Goal: Task Accomplishment & Management: Use online tool/utility

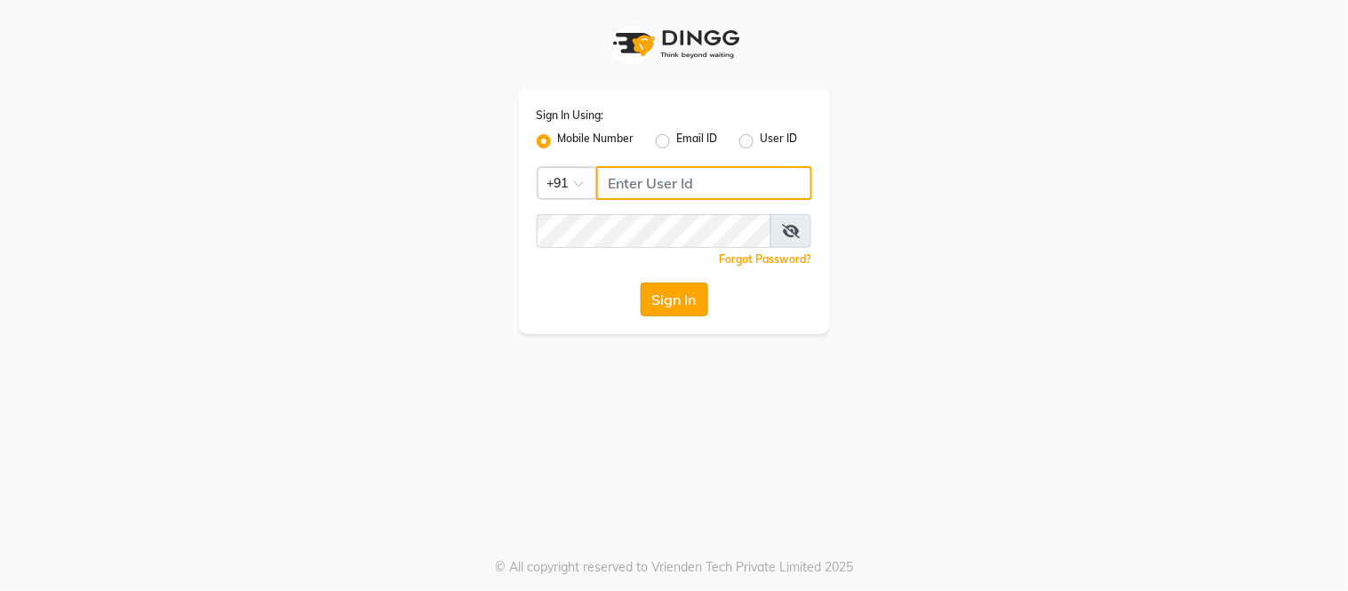
type input "9090171775"
click at [647, 290] on button "Sign In" at bounding box center [675, 300] width 68 height 34
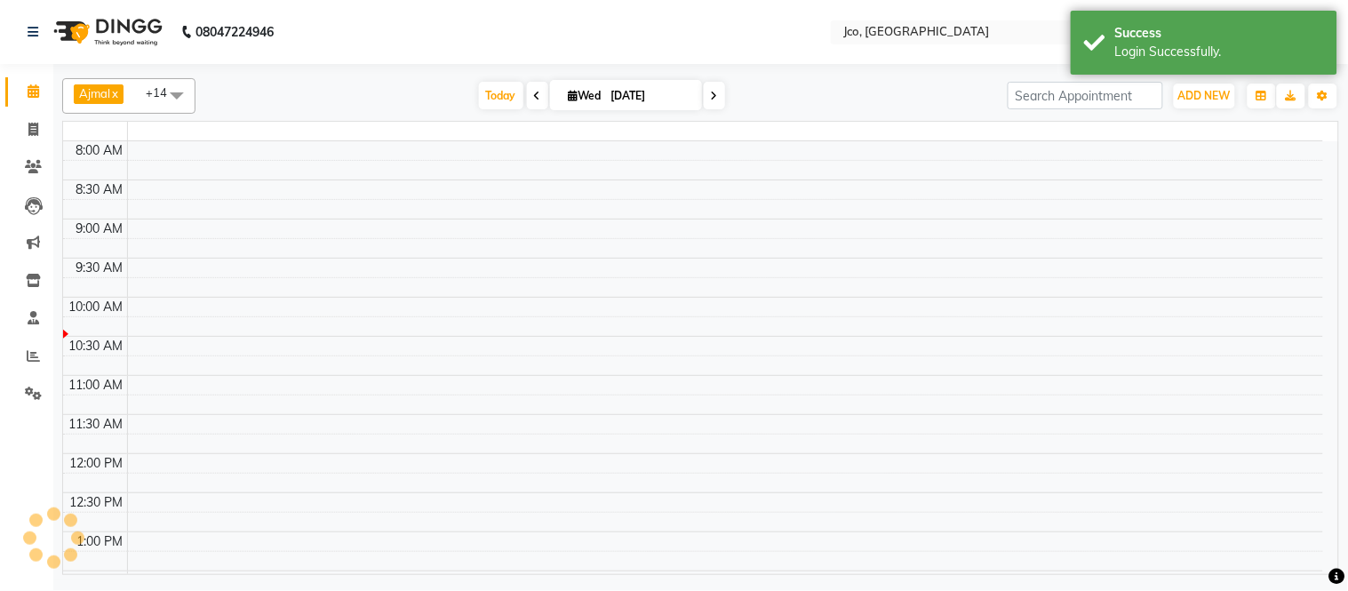
select select "en"
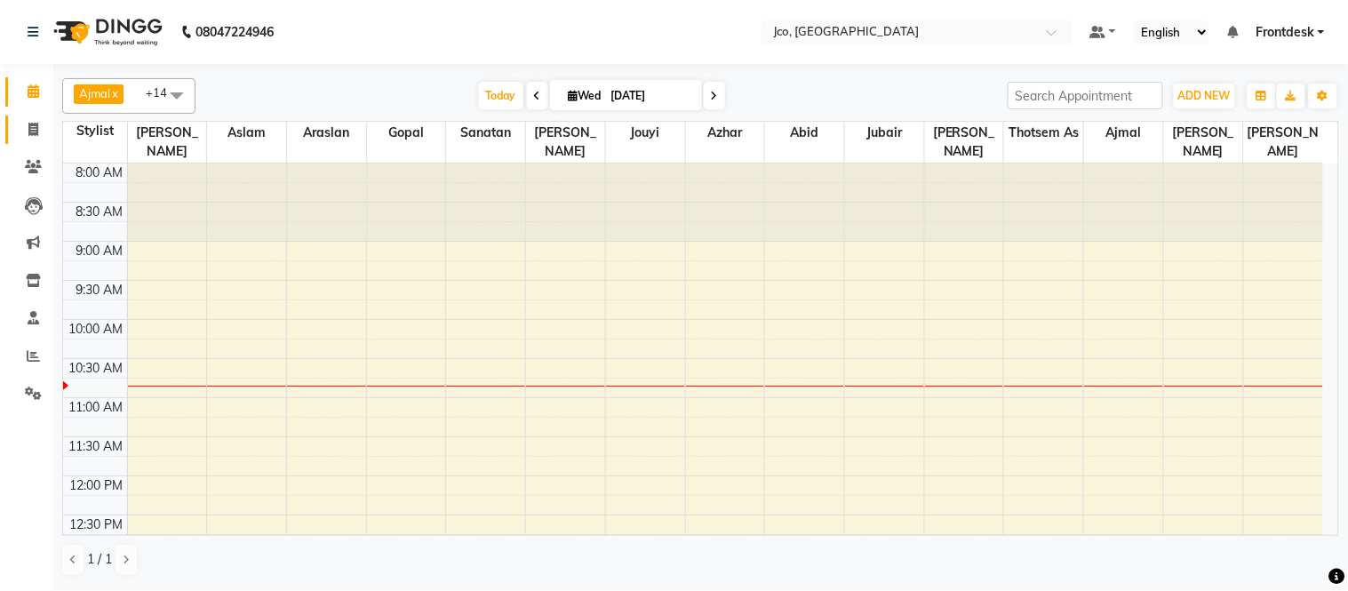
click at [36, 130] on icon at bounding box center [33, 129] width 10 height 13
select select "service"
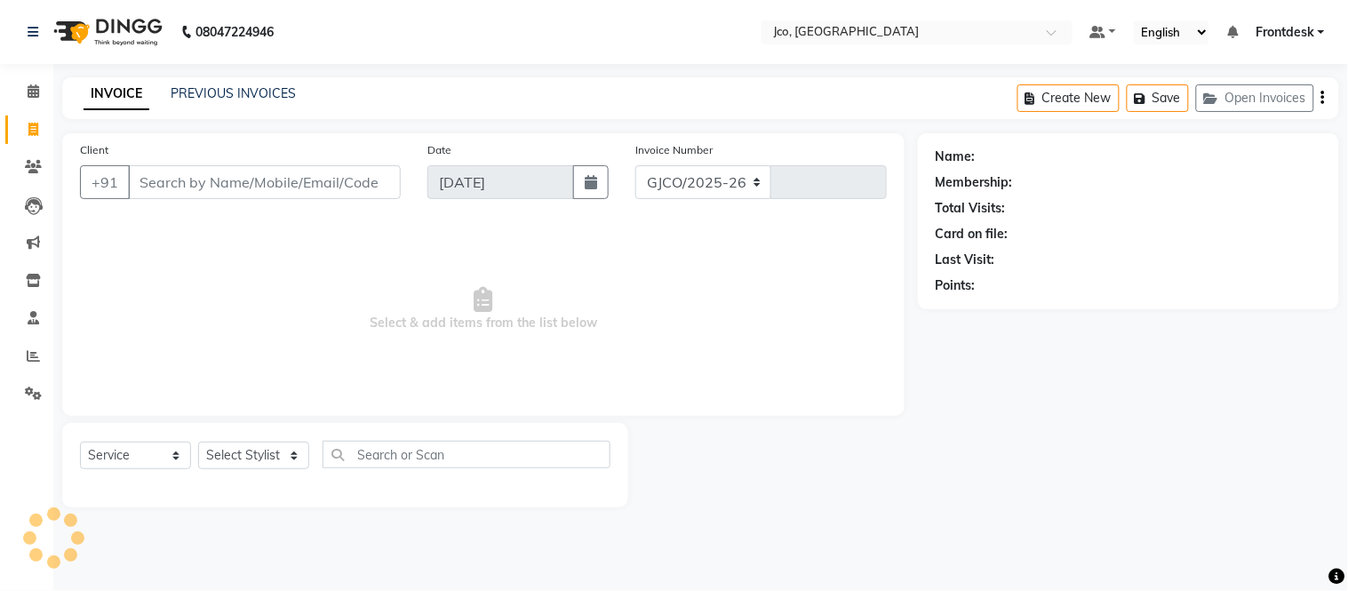
select select "8000"
type input "0457"
click at [192, 176] on input "Client" at bounding box center [264, 182] width 273 height 34
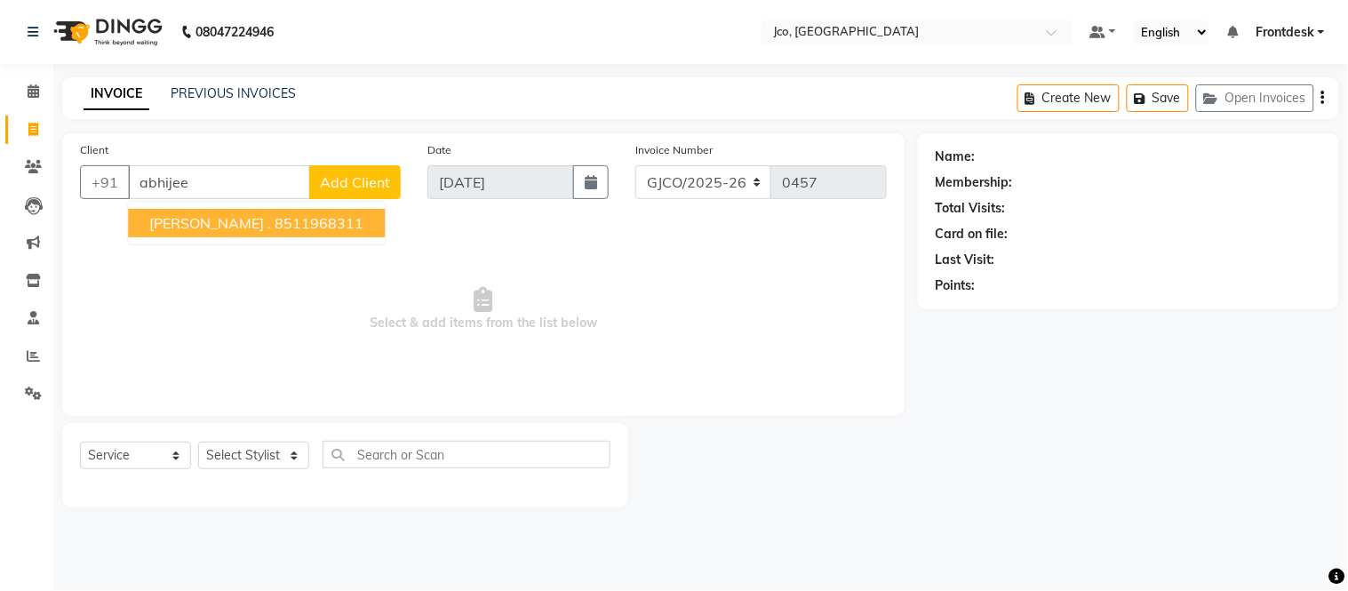
click at [275, 223] on ngb-highlight "8511968311" at bounding box center [319, 223] width 89 height 18
type input "8511968311"
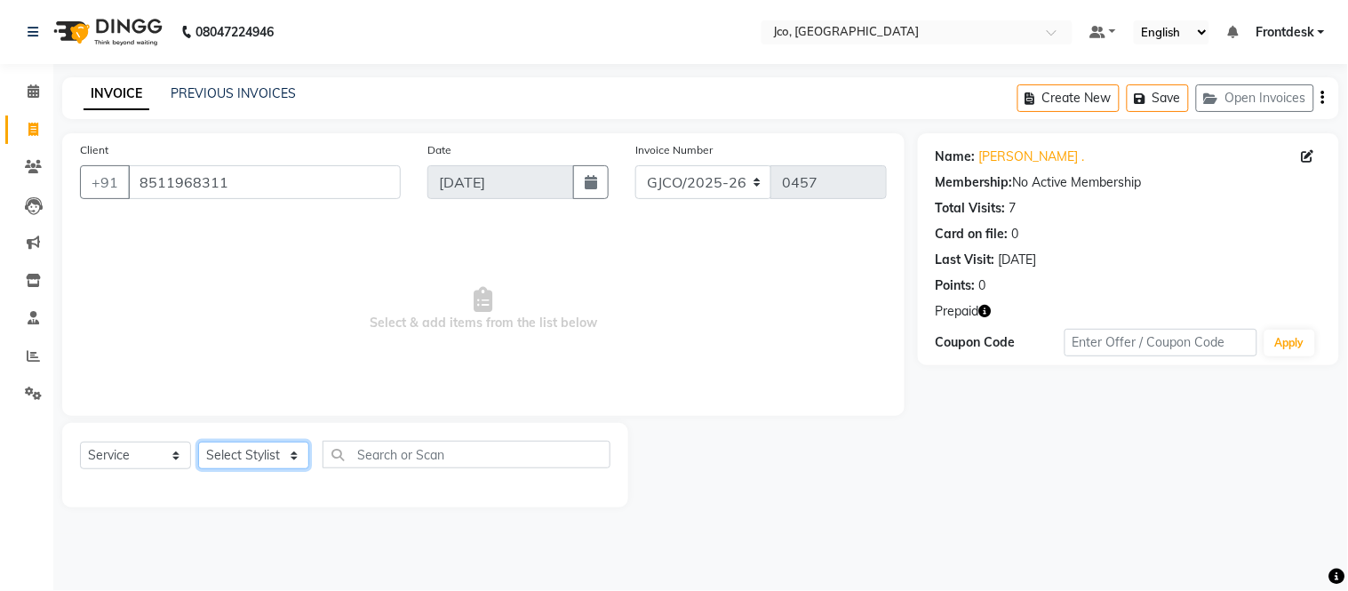
click at [256, 457] on select "Select Stylist [PERSON_NAME] [PERSON_NAME] [PERSON_NAME] Frontdesk Gopal Jouyi …" at bounding box center [253, 456] width 111 height 28
click at [198, 443] on select "Select Stylist [PERSON_NAME] [PERSON_NAME] [PERSON_NAME] Frontdesk Gopal Jouyi …" at bounding box center [253, 456] width 111 height 28
click at [247, 462] on select "Select Stylist [PERSON_NAME] [PERSON_NAME] [PERSON_NAME] Frontdesk Gopal Jouyi …" at bounding box center [253, 456] width 111 height 28
select select "79221"
click at [198, 443] on select "Select Stylist [PERSON_NAME] [PERSON_NAME] [PERSON_NAME] Frontdesk Gopal Jouyi …" at bounding box center [253, 456] width 111 height 28
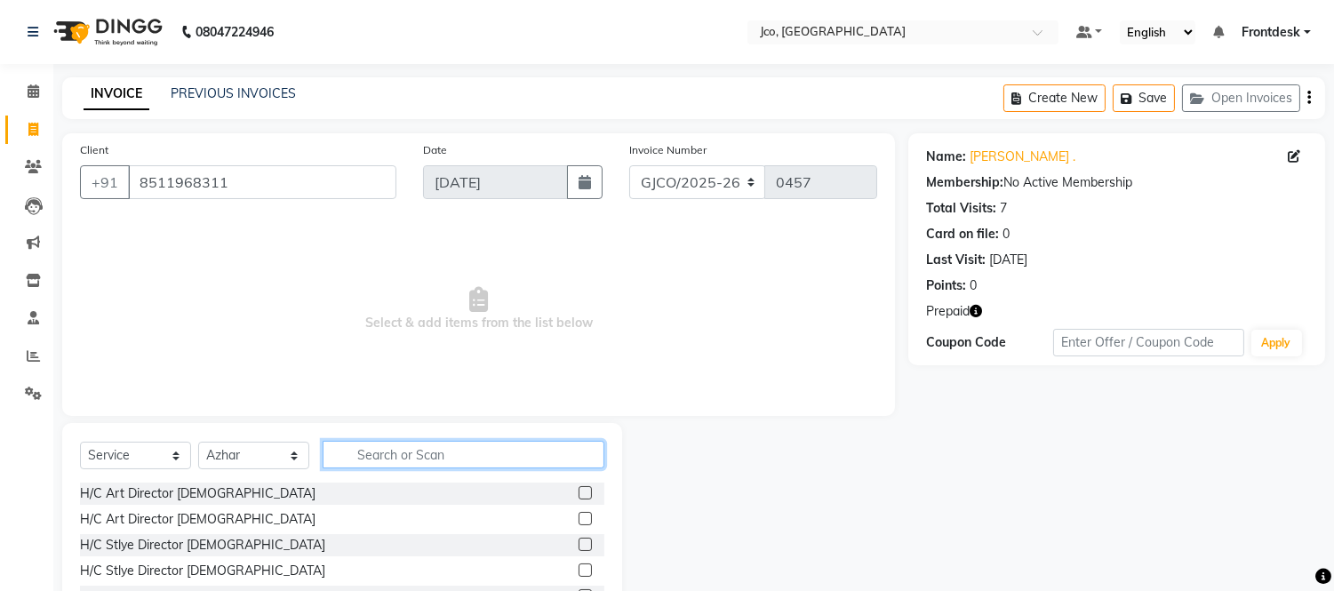
click at [386, 451] on input "text" at bounding box center [464, 455] width 282 height 28
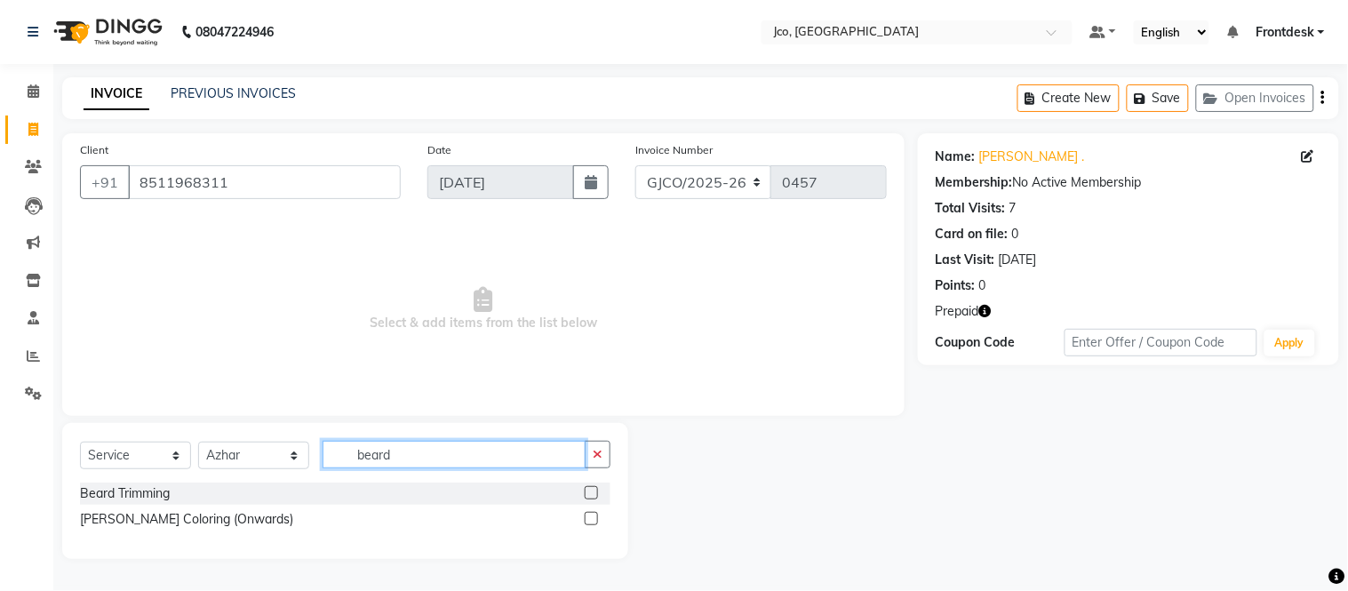
type input "beard"
click at [593, 493] on label at bounding box center [591, 492] width 13 height 13
click at [593, 493] on input "checkbox" at bounding box center [591, 494] width 12 height 12
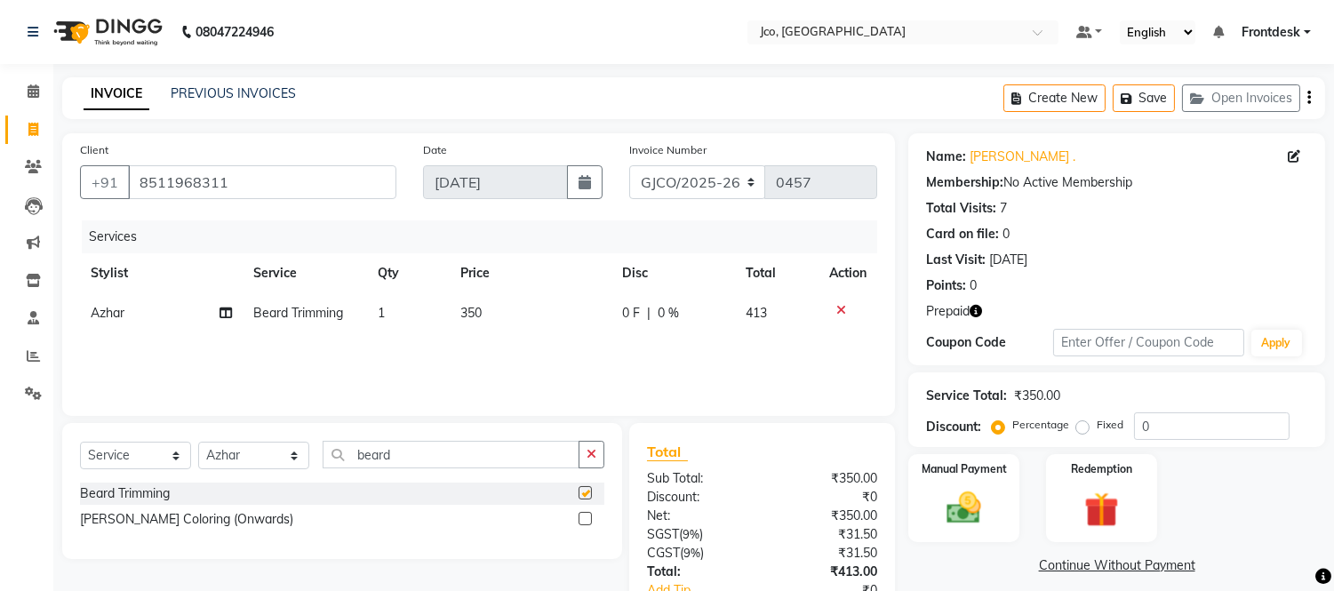
checkbox input "false"
click at [437, 460] on input "beard" at bounding box center [451, 455] width 257 height 28
type input "b"
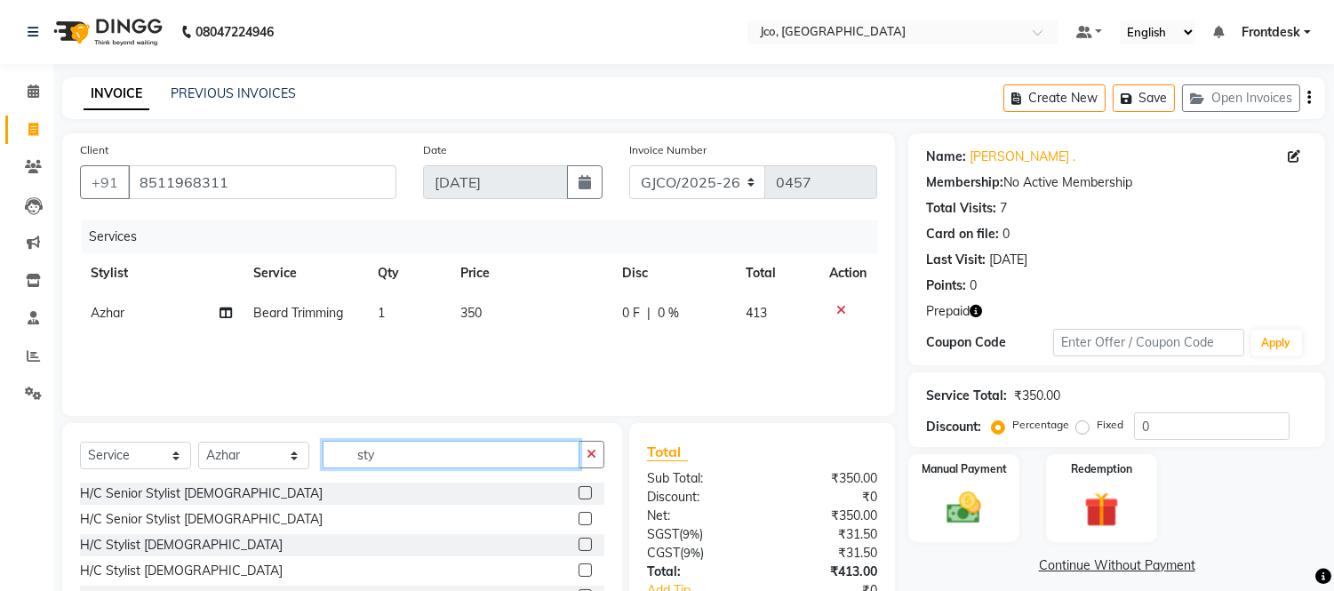
type input "sty"
click at [587, 519] on label at bounding box center [585, 518] width 13 height 13
click at [587, 519] on input "checkbox" at bounding box center [585, 520] width 12 height 12
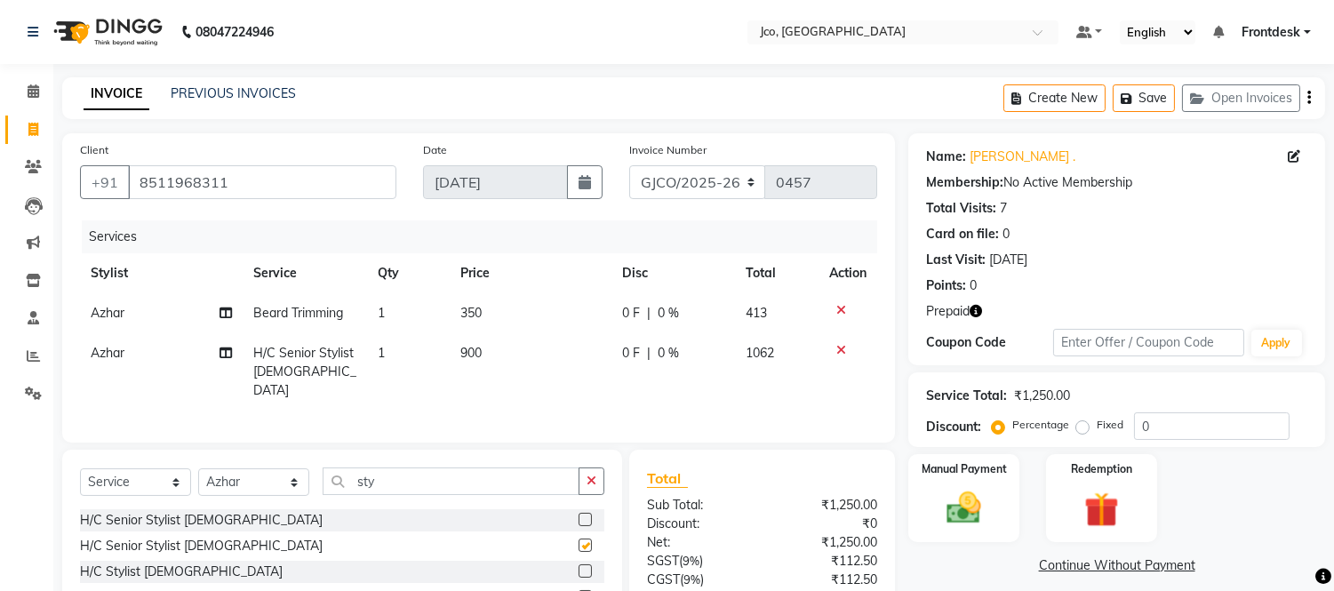
checkbox input "false"
click at [837, 349] on icon at bounding box center [841, 350] width 10 height 12
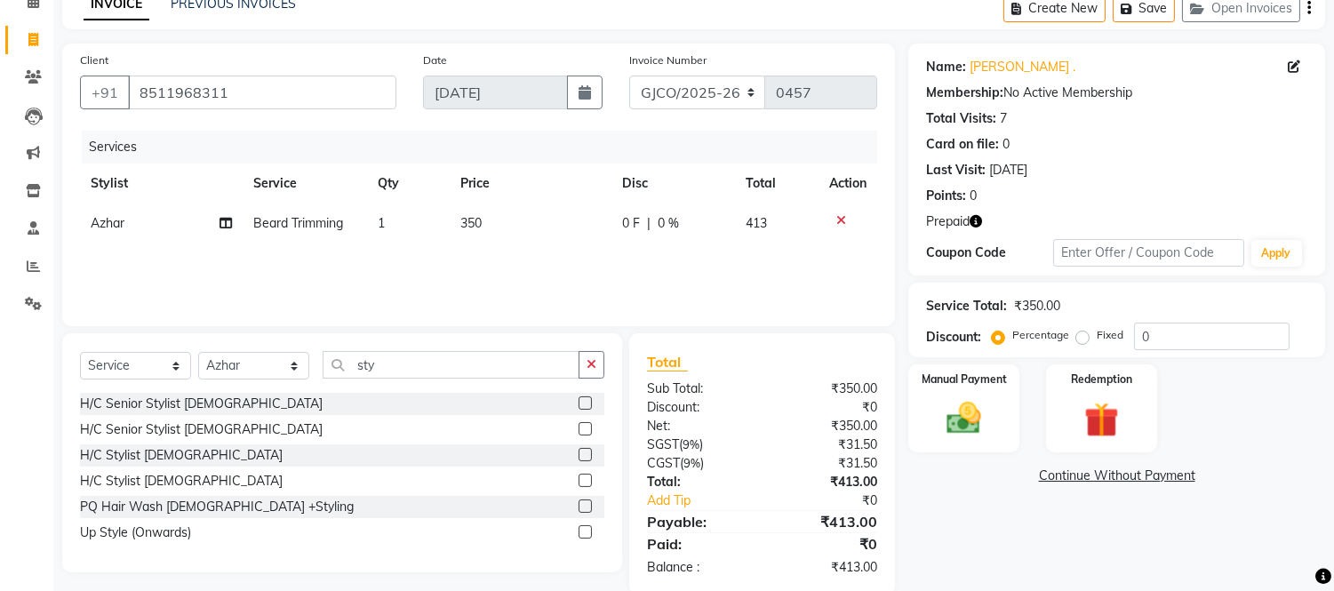
scroll to position [85, 0]
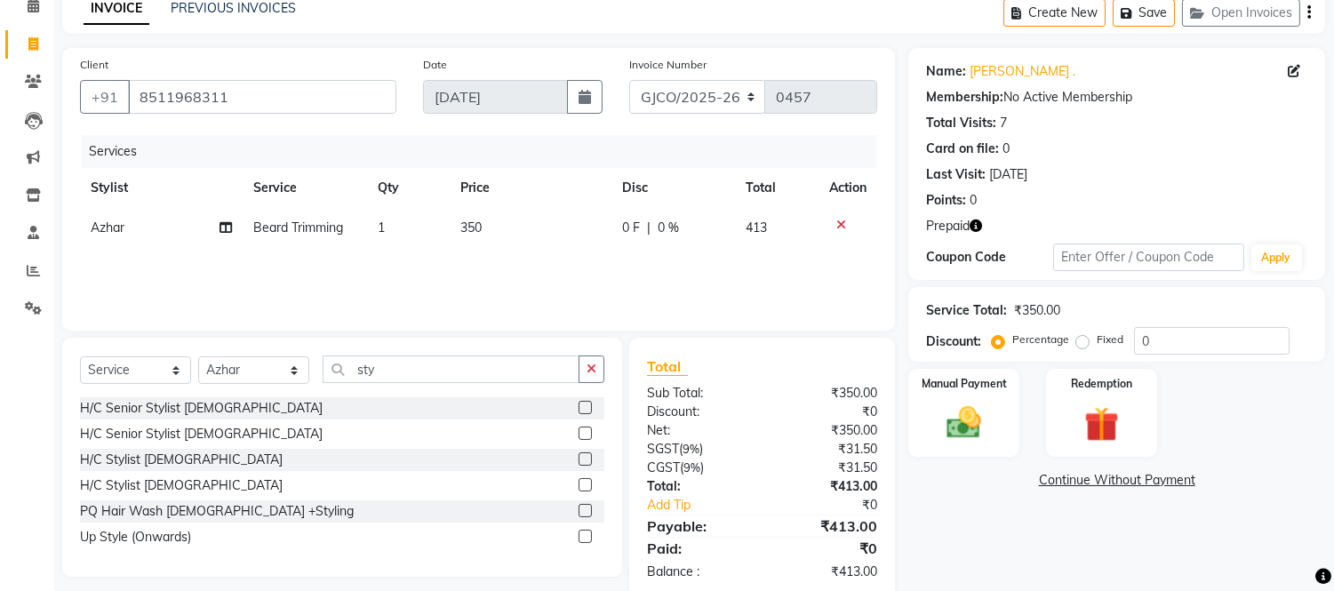
click at [588, 459] on label at bounding box center [585, 458] width 13 height 13
click at [588, 459] on input "checkbox" at bounding box center [585, 460] width 12 height 12
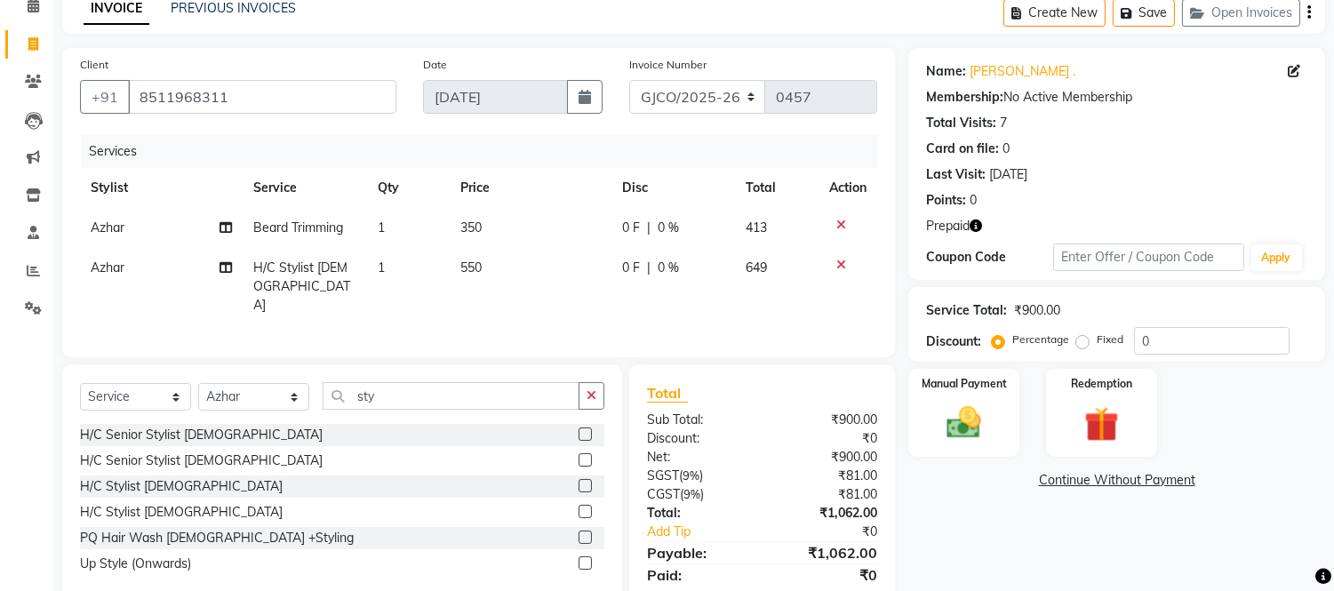
click at [840, 263] on icon at bounding box center [841, 265] width 10 height 12
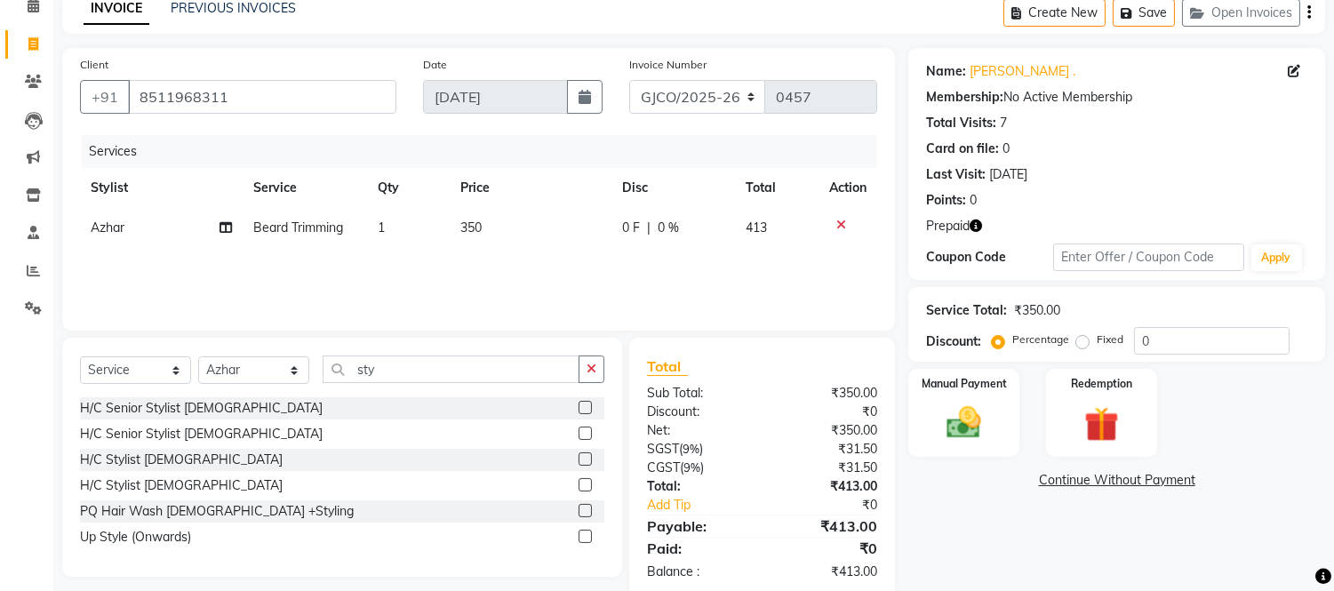
scroll to position [119, 0]
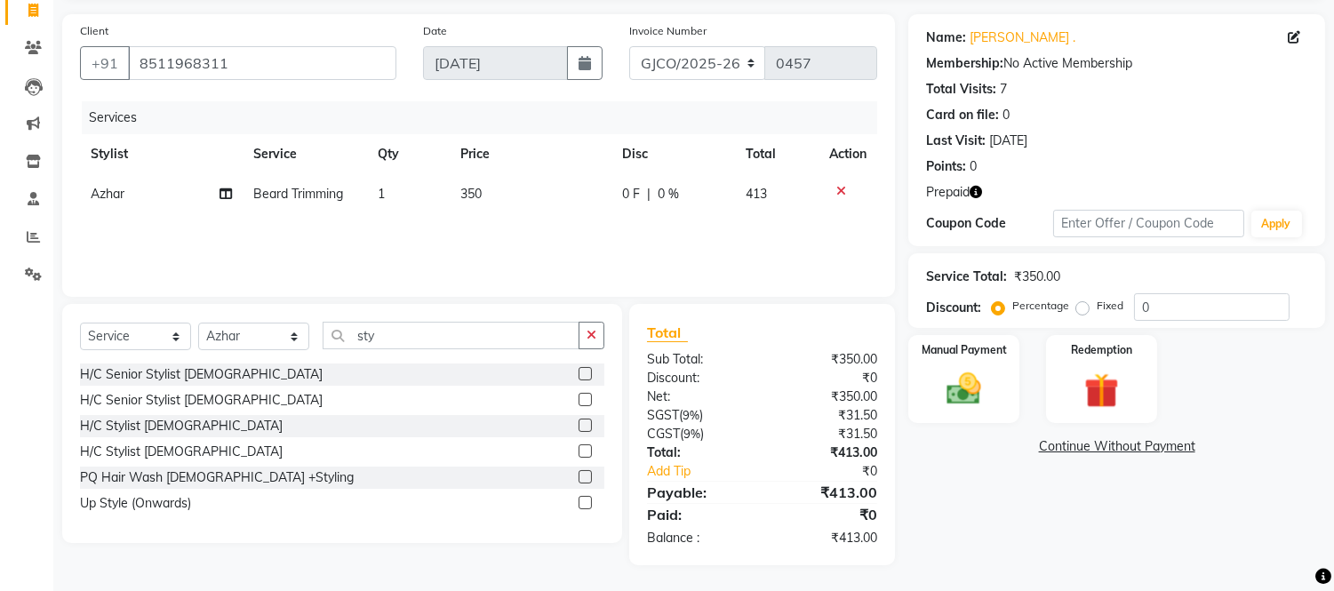
click at [587, 425] on label at bounding box center [585, 425] width 13 height 13
click at [587, 425] on input "checkbox" at bounding box center [585, 426] width 12 height 12
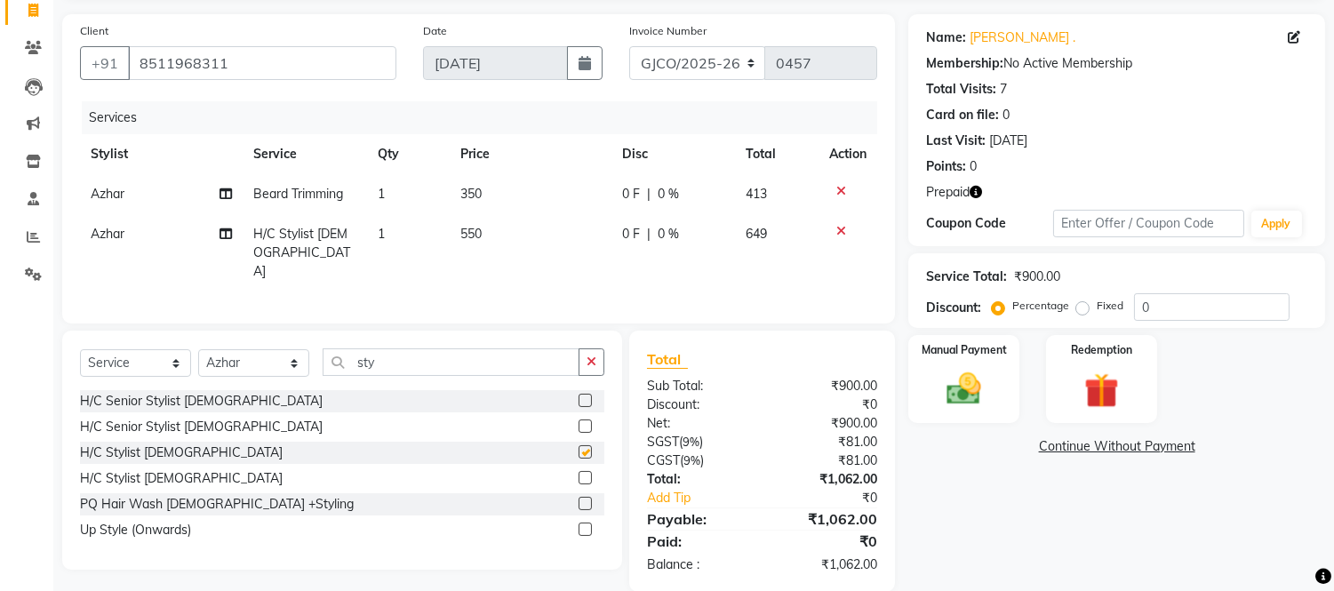
checkbox input "false"
click at [532, 236] on td "550" at bounding box center [531, 252] width 162 height 77
select select "79221"
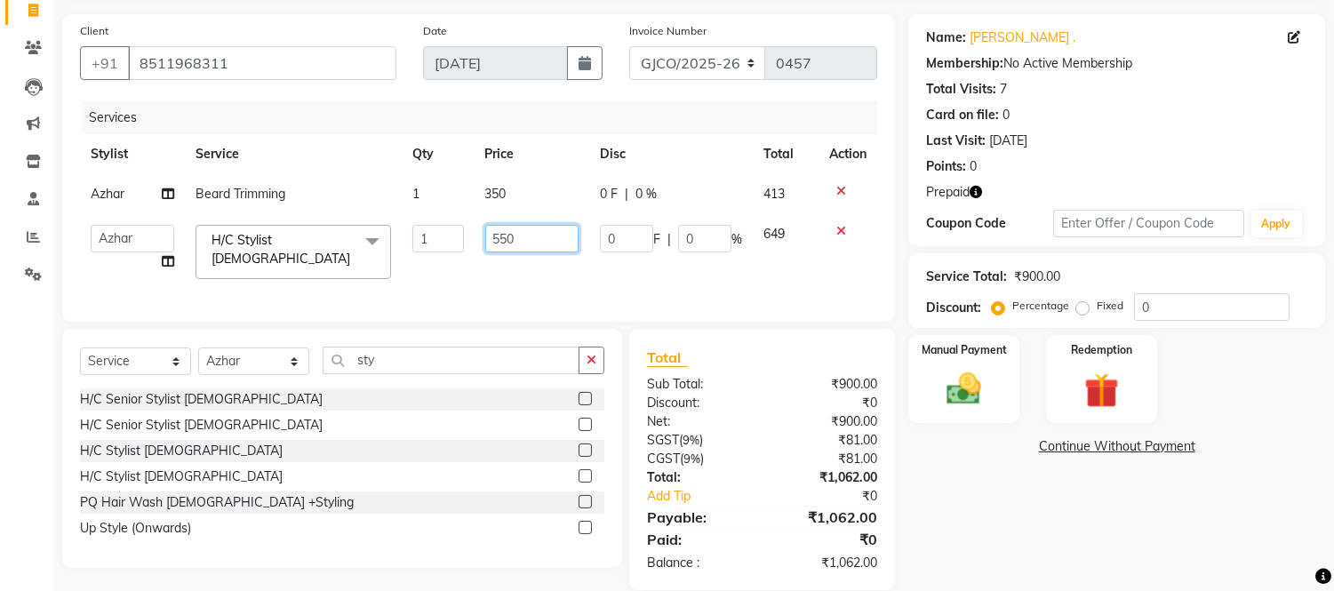
click at [530, 243] on input "550" at bounding box center [531, 239] width 93 height 28
type input "5"
type input "250"
click at [601, 276] on div "Services Stylist Service Qty Price Disc Total Action [PERSON_NAME] Trimming 1 3…" at bounding box center [478, 202] width 797 height 203
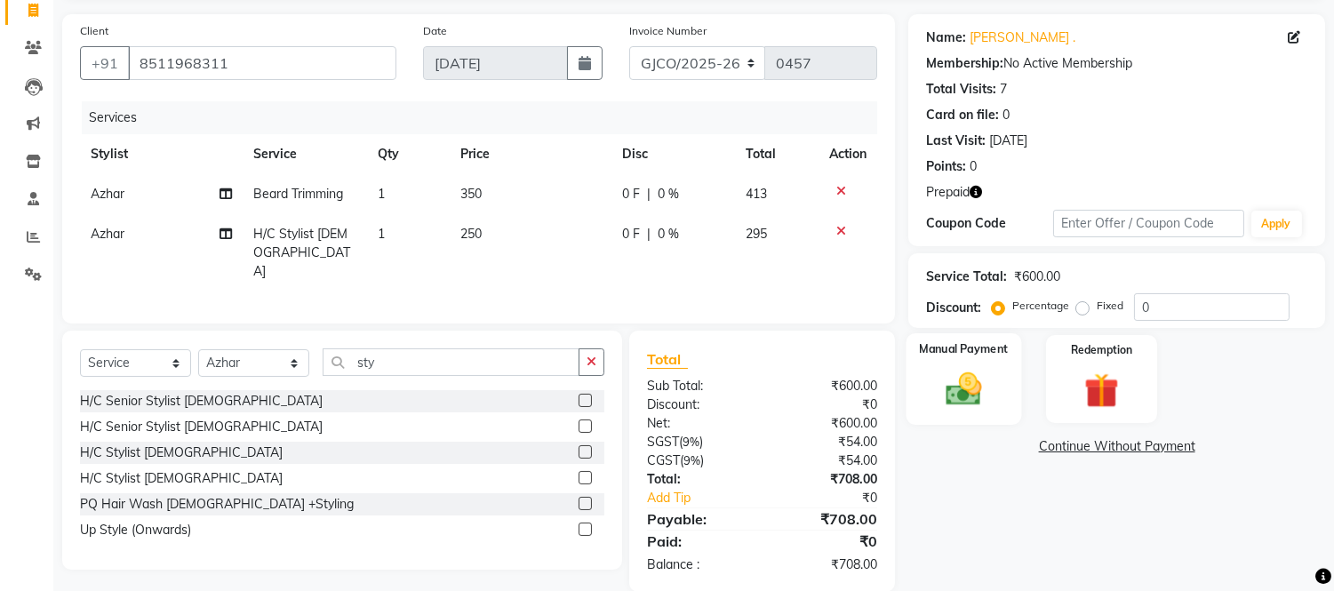
click at [979, 413] on div "Manual Payment" at bounding box center [965, 378] width 116 height 91
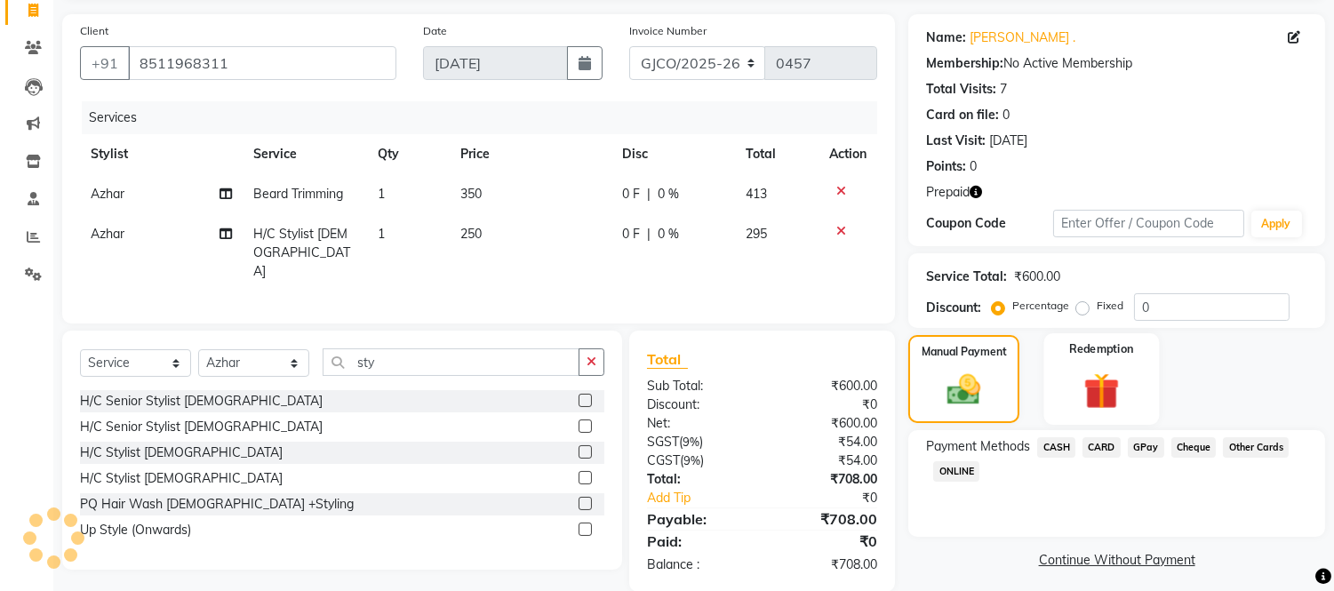
click at [1108, 393] on img at bounding box center [1101, 391] width 59 height 44
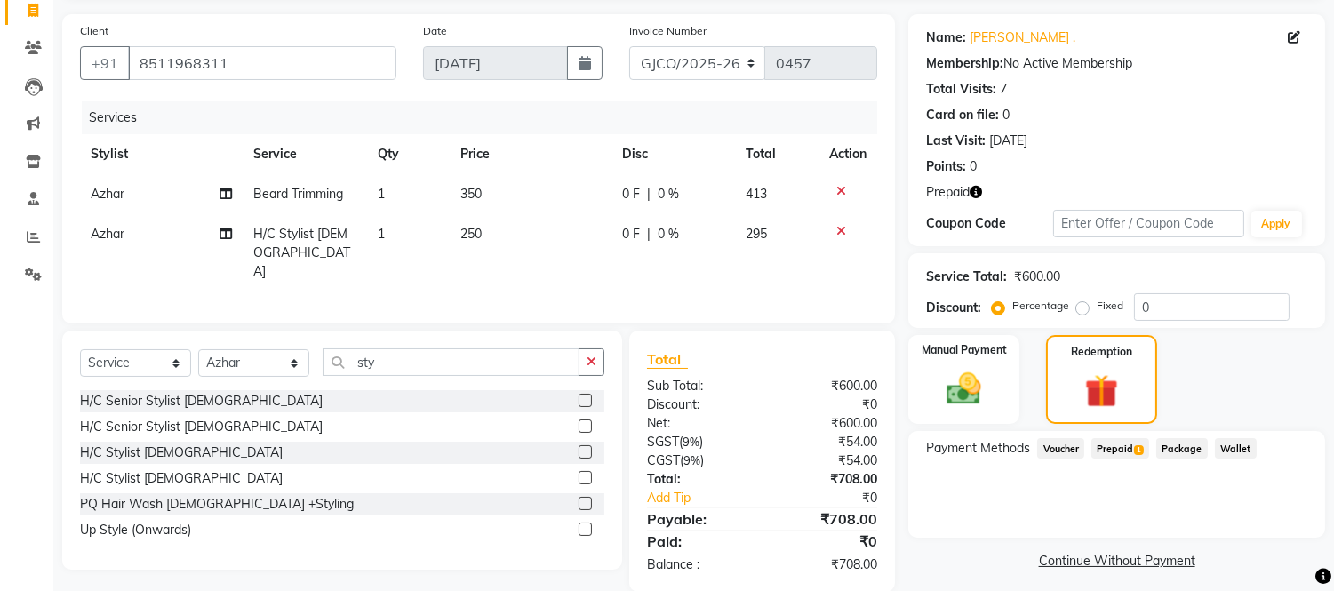
click at [1120, 444] on span "Prepaid 1" at bounding box center [1120, 448] width 58 height 20
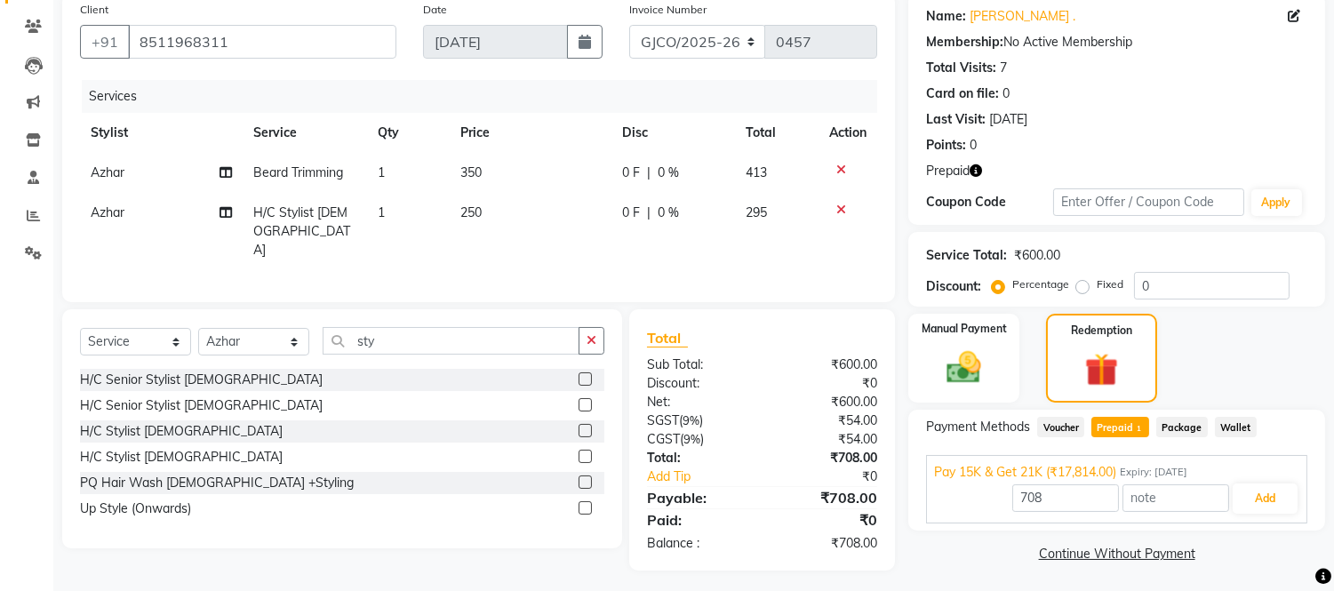
scroll to position [142, 0]
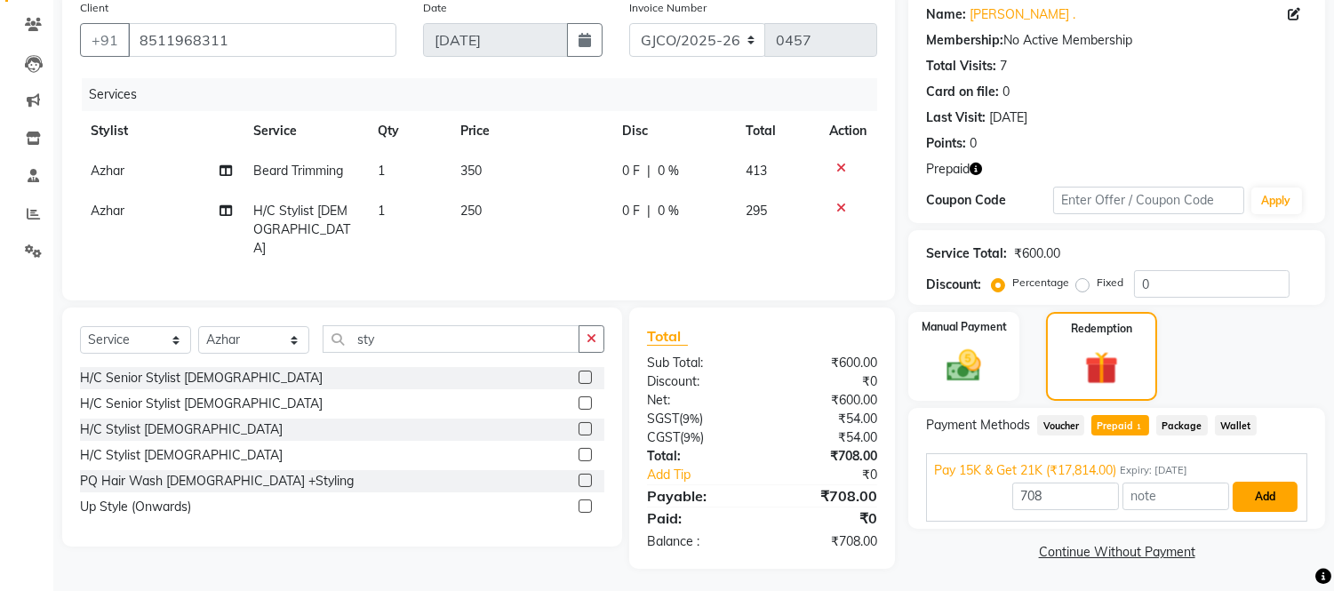
click at [1268, 499] on button "Add" at bounding box center [1265, 497] width 65 height 30
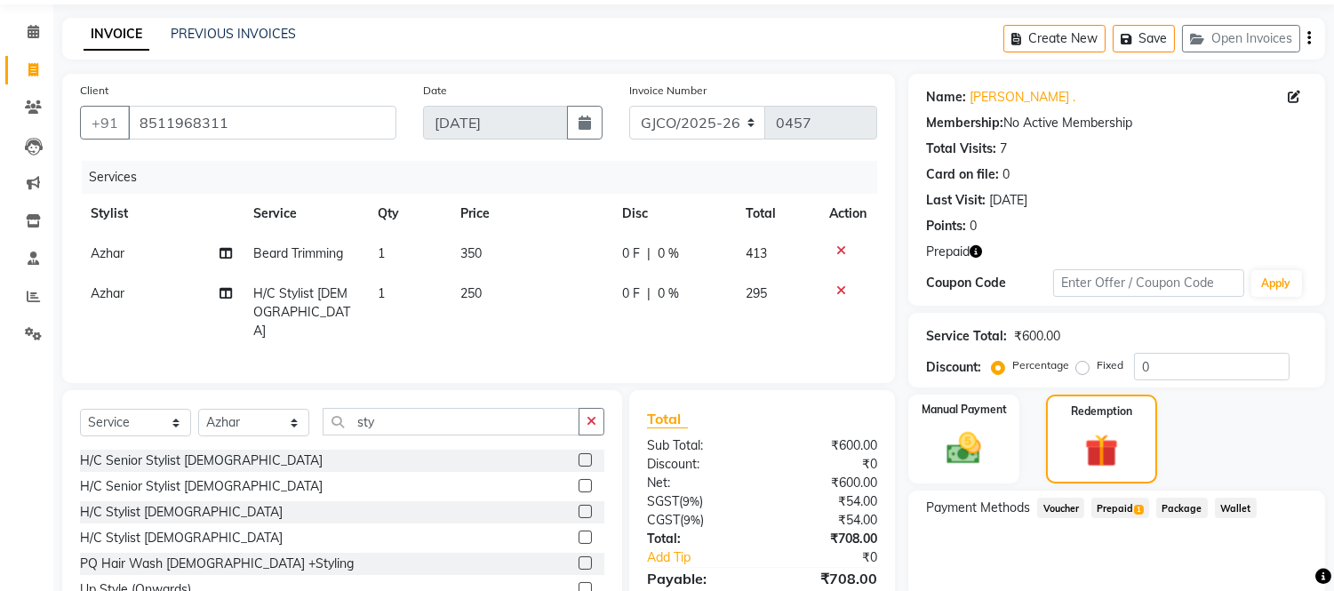
scroll to position [28, 0]
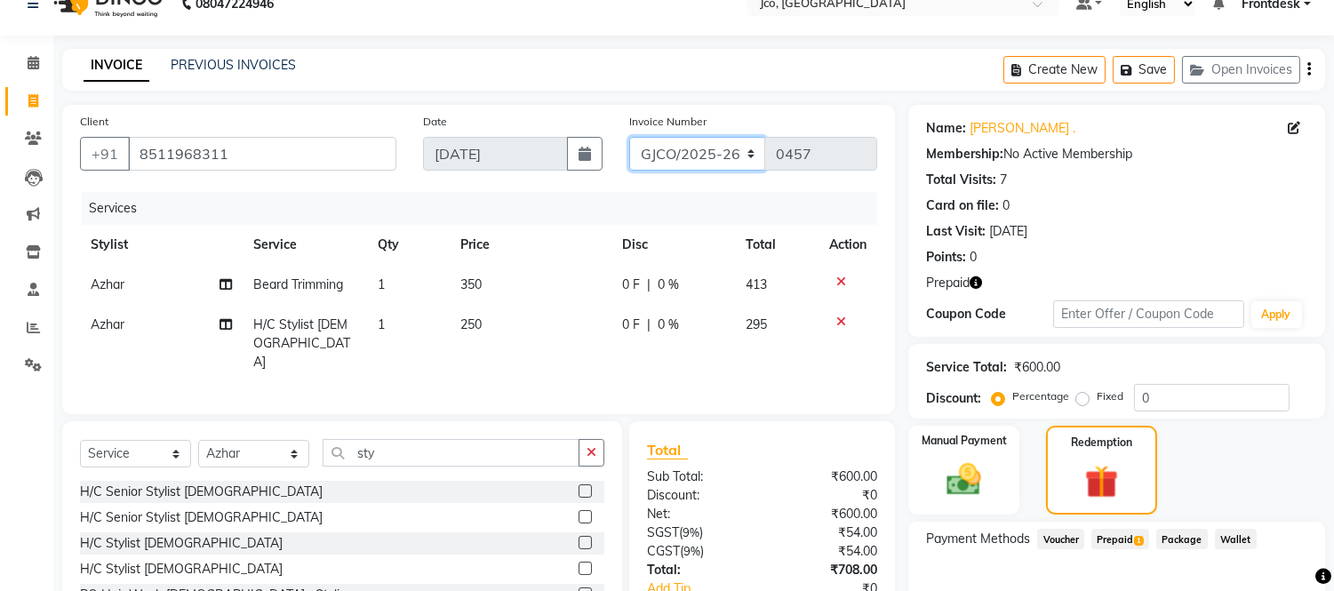
click at [688, 146] on select "GJCO/2025-26 SCG/2025-26 Gpre/2025-26" at bounding box center [697, 154] width 137 height 34
select select "7735"
click at [629, 137] on select "GJCO/2025-26 SCG/2025-26 Gpre/2025-26" at bounding box center [697, 154] width 137 height 34
type input "0383"
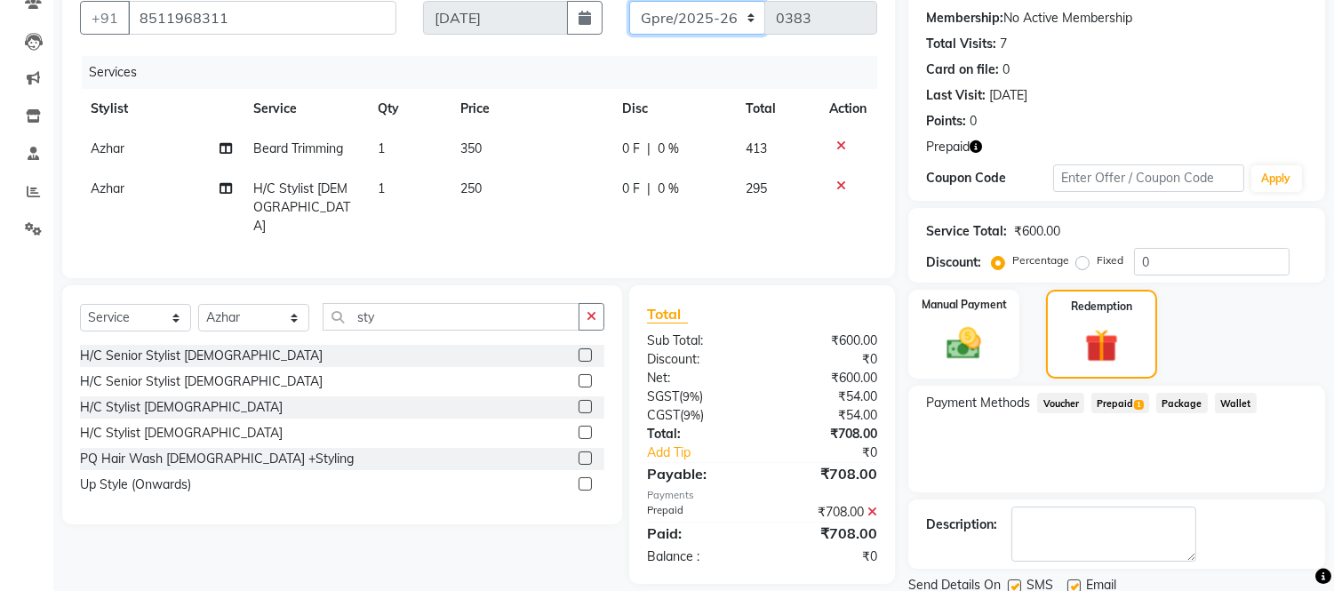
scroll to position [228, 0]
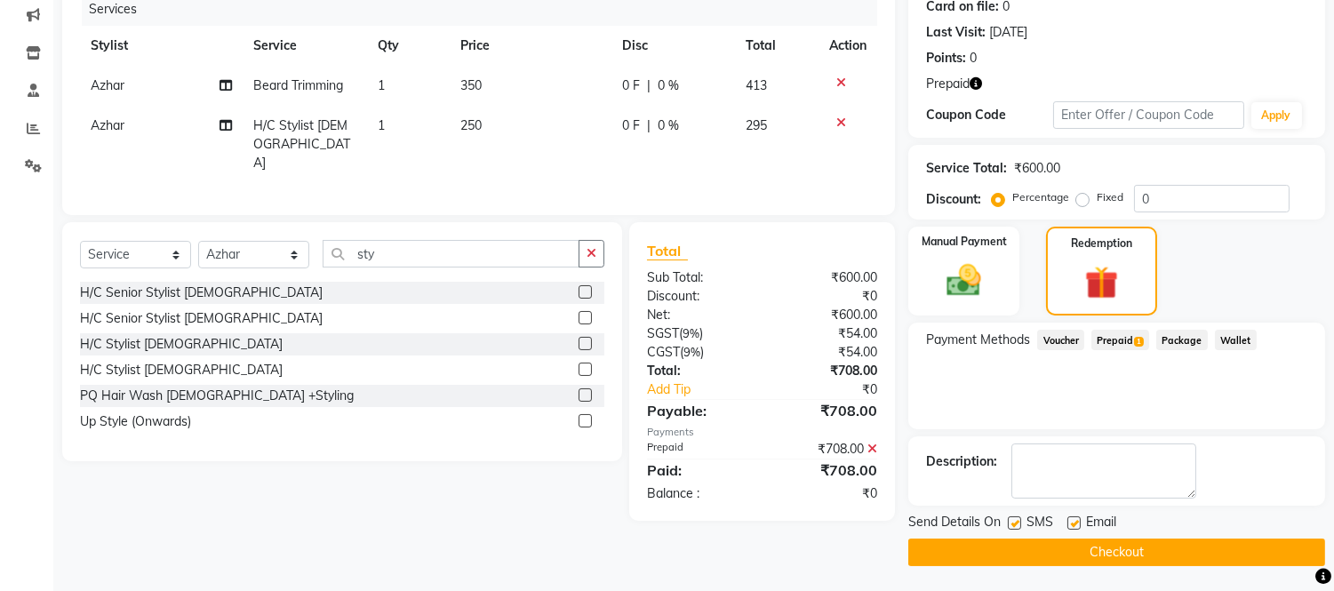
click at [1074, 524] on label at bounding box center [1073, 522] width 13 height 13
click at [1074, 524] on input "checkbox" at bounding box center [1073, 524] width 12 height 12
checkbox input "false"
click at [1107, 554] on button "Checkout" at bounding box center [1116, 553] width 417 height 28
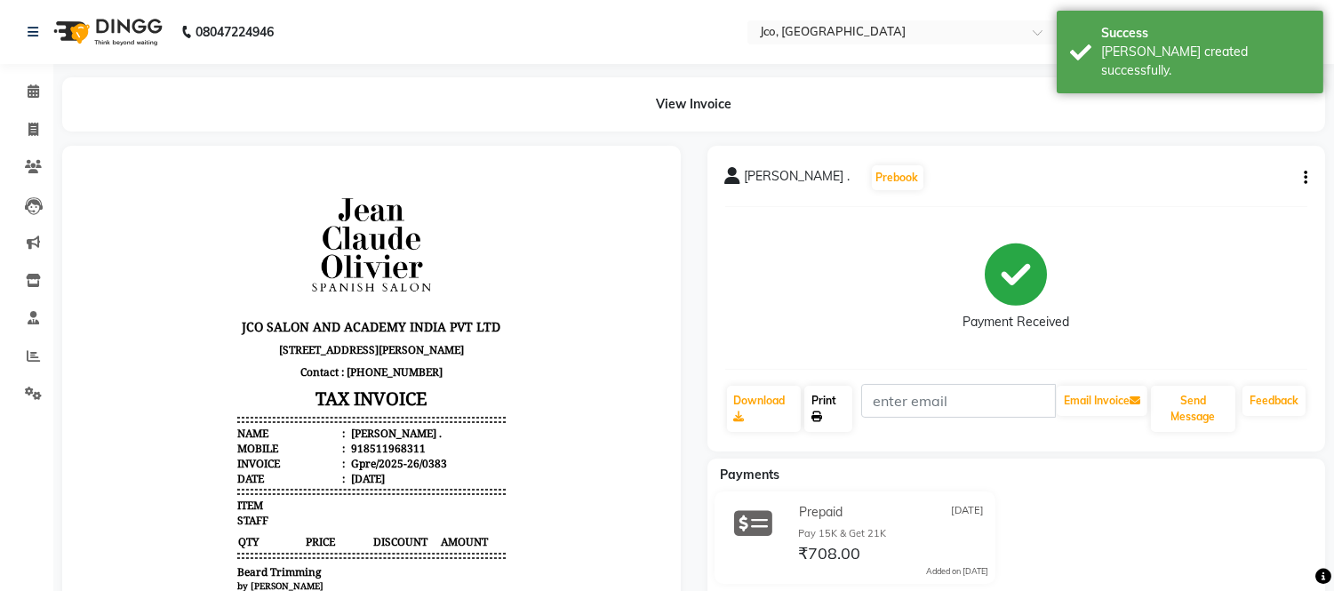
click at [837, 419] on link "Print" at bounding box center [828, 409] width 48 height 46
